Goal: Check status: Check status

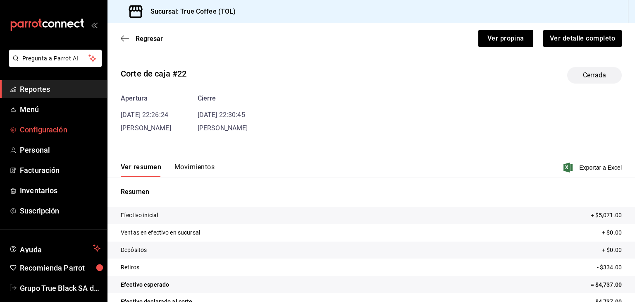
click at [57, 129] on span "Configuración" at bounding box center [60, 129] width 81 height 11
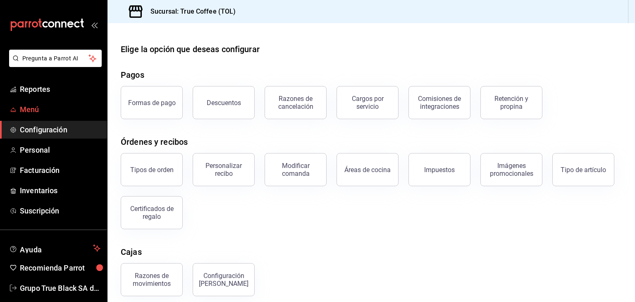
click at [30, 102] on link "Menú" at bounding box center [53, 109] width 107 height 18
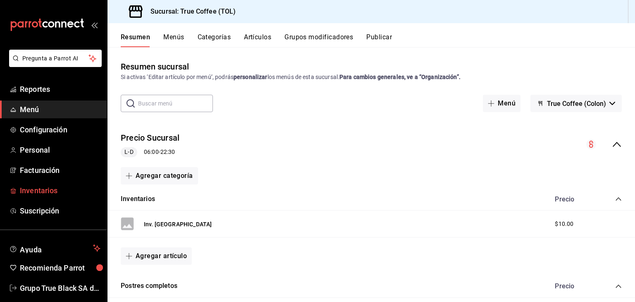
click at [62, 186] on span "Inventarios" at bounding box center [60, 190] width 81 height 11
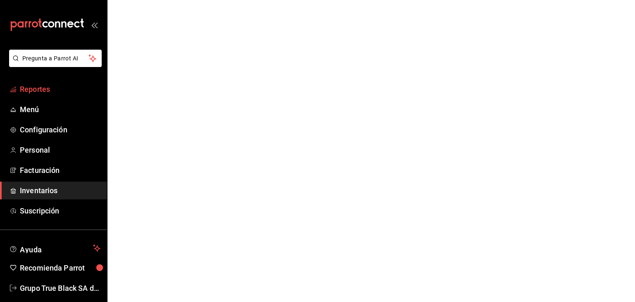
click at [28, 86] on span "Reportes" at bounding box center [60, 88] width 81 height 11
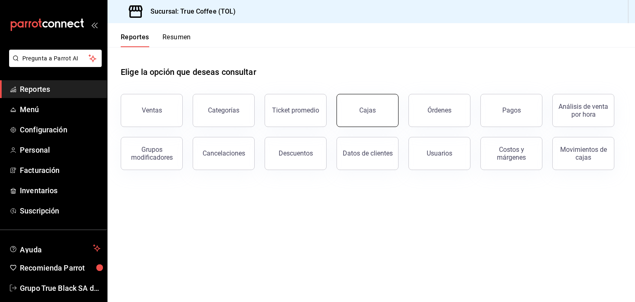
click at [364, 117] on button "Cajas" at bounding box center [367, 110] width 62 height 33
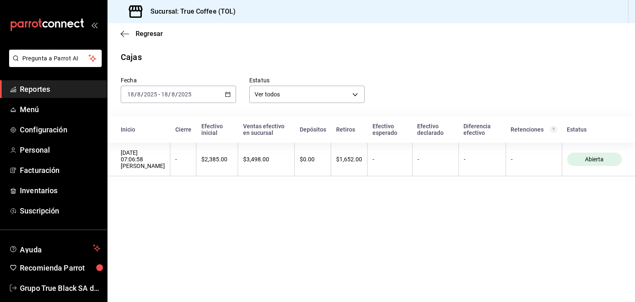
click at [230, 95] on icon "button" at bounding box center [228, 94] width 6 height 6
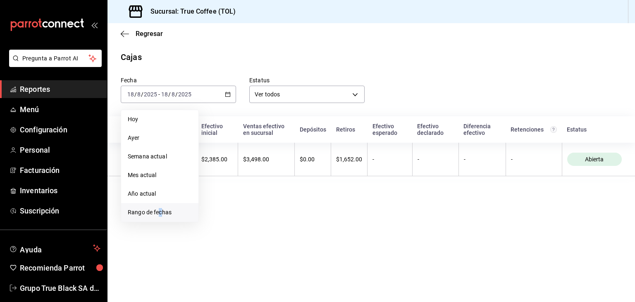
click at [160, 211] on span "Rango de fechas" at bounding box center [160, 212] width 64 height 9
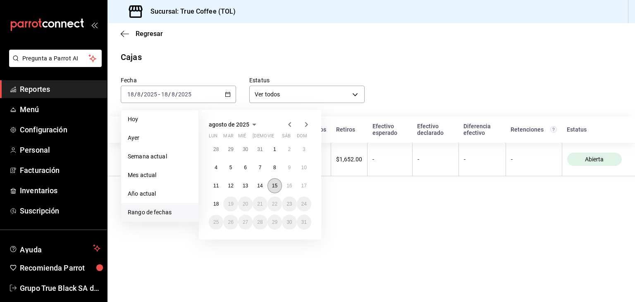
click at [277, 180] on button "15" at bounding box center [274, 185] width 14 height 15
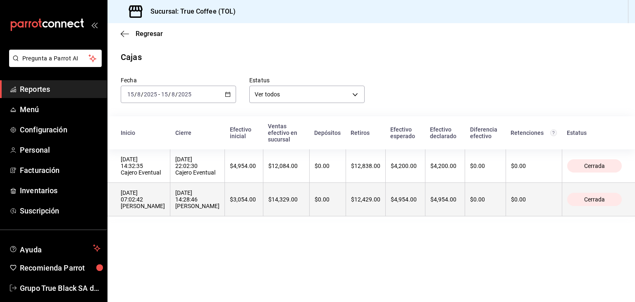
click at [355, 207] on th "$12,429.00" at bounding box center [365, 199] width 40 height 33
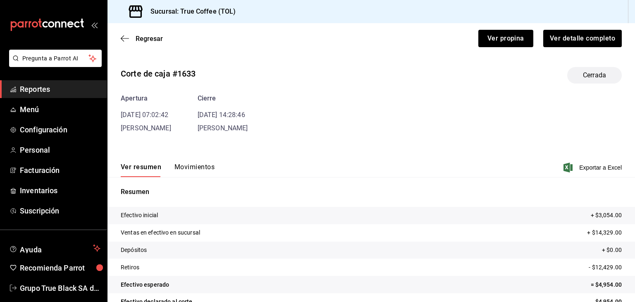
click at [195, 169] on button "Movimientos" at bounding box center [194, 170] width 40 height 14
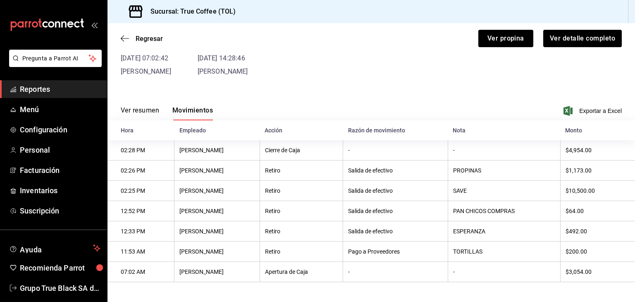
scroll to position [59, 0]
click at [122, 36] on icon "button" at bounding box center [125, 38] width 8 height 7
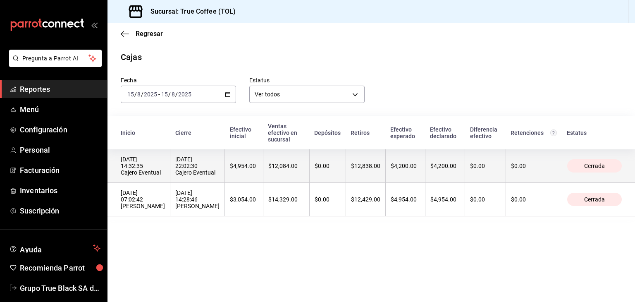
click at [260, 177] on th "$4,954.00" at bounding box center [244, 165] width 38 height 33
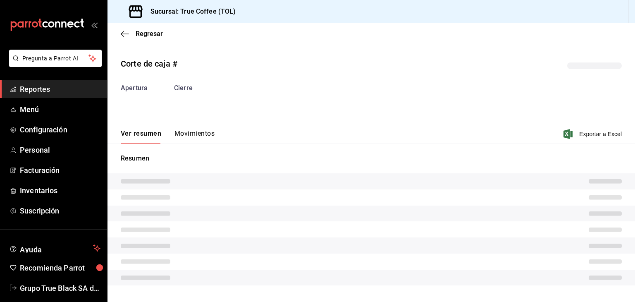
click at [187, 133] on button "Movimientos" at bounding box center [194, 136] width 40 height 14
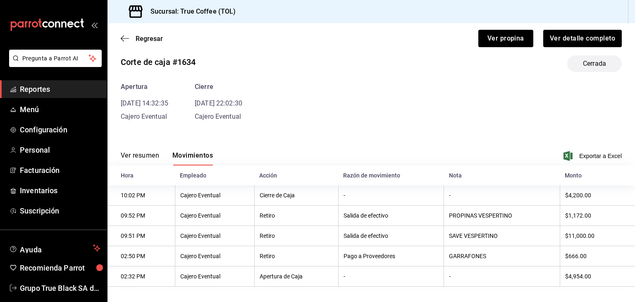
scroll to position [18, 0]
